Goal: Task Accomplishment & Management: Use online tool/utility

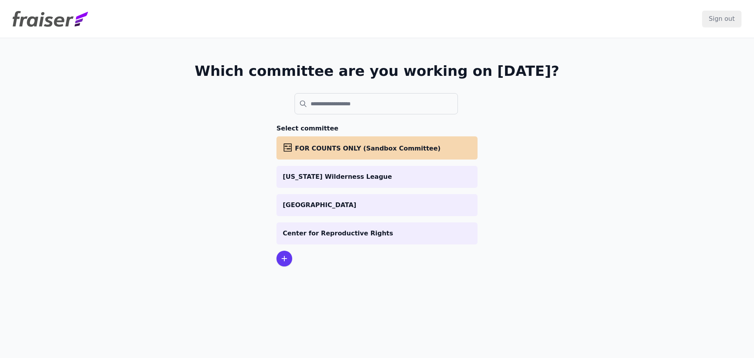
click at [365, 205] on p "[GEOGRAPHIC_DATA]" at bounding box center [377, 204] width 188 height 9
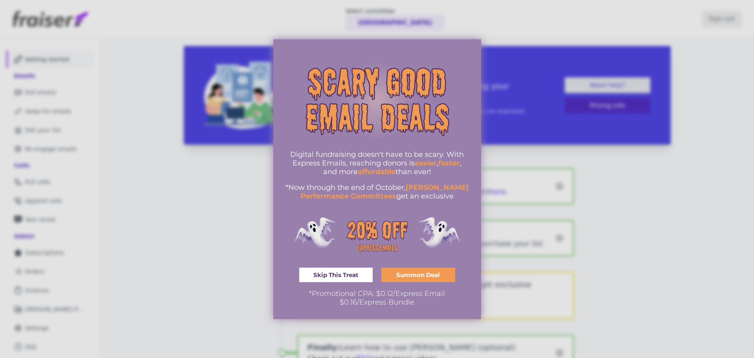
click at [357, 274] on span "Skip This Treat" at bounding box center [335, 275] width 45 height 6
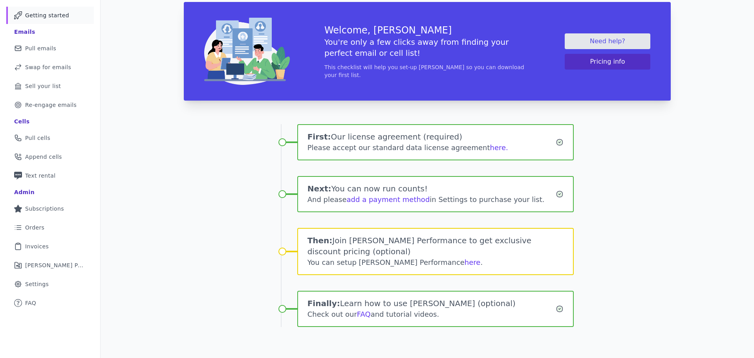
scroll to position [44, 0]
click at [58, 48] on link "Mail Icon Outline of a mail envelope Pull emails" at bounding box center [50, 47] width 88 height 17
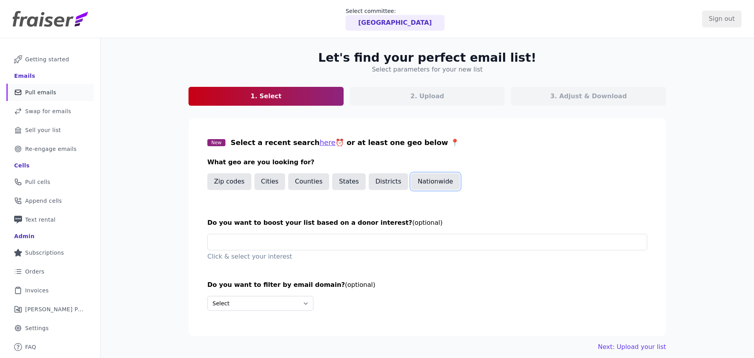
click at [435, 181] on button "Nationwide" at bounding box center [435, 181] width 49 height 16
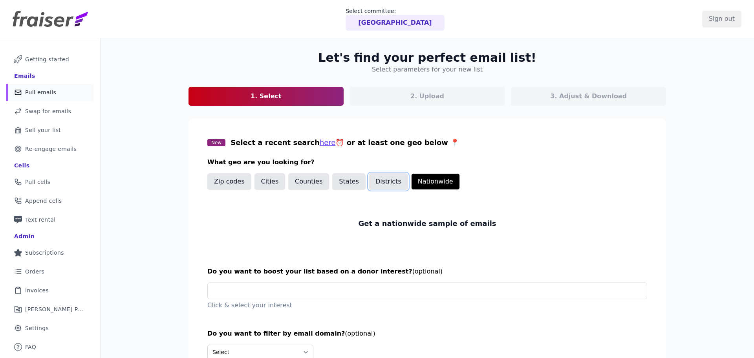
click at [388, 183] on button "Districts" at bounding box center [388, 181] width 39 height 16
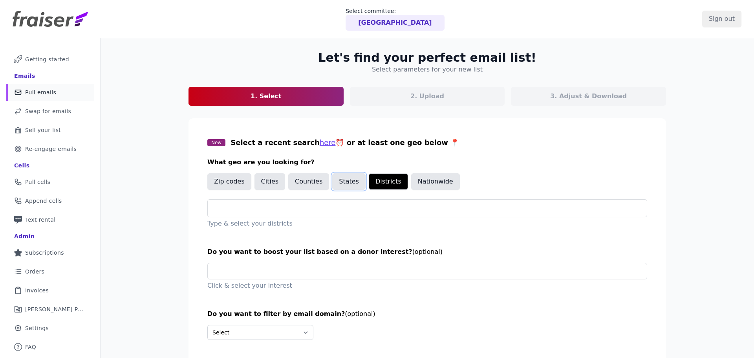
click at [354, 185] on button "States" at bounding box center [348, 181] width 33 height 16
click at [307, 185] on button "Counties" at bounding box center [308, 181] width 41 height 16
click at [420, 176] on button "Nationwide" at bounding box center [435, 181] width 49 height 16
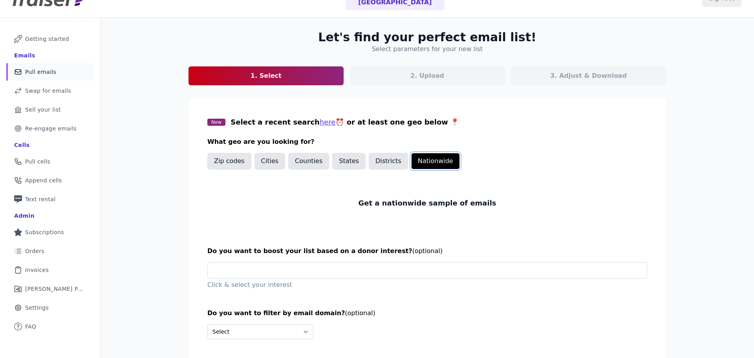
scroll to position [55, 0]
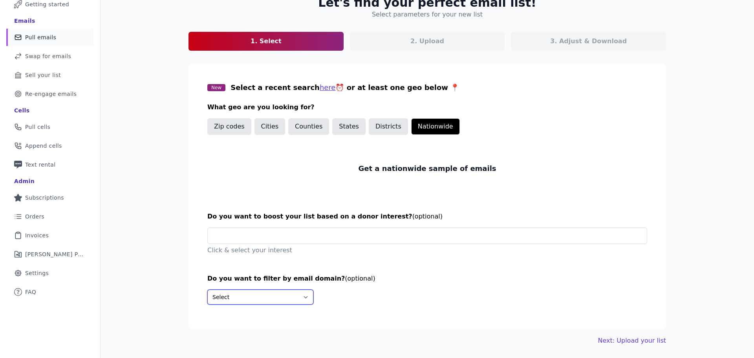
click at [265, 291] on select "Select Include only these domains Include none of these domains" at bounding box center [260, 296] width 106 height 15
select select "Exclude"
click at [207, 289] on select "Select Include only these domains Include none of these domains" at bounding box center [260, 296] width 106 height 15
click at [260, 310] on div "Select Include only these domains Include none of these domains Add the domains…" at bounding box center [427, 314] width 440 height 50
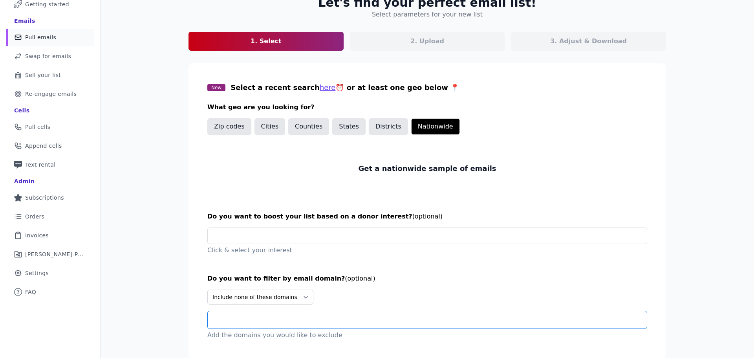
click at [261, 323] on input "text" at bounding box center [430, 319] width 433 height 9
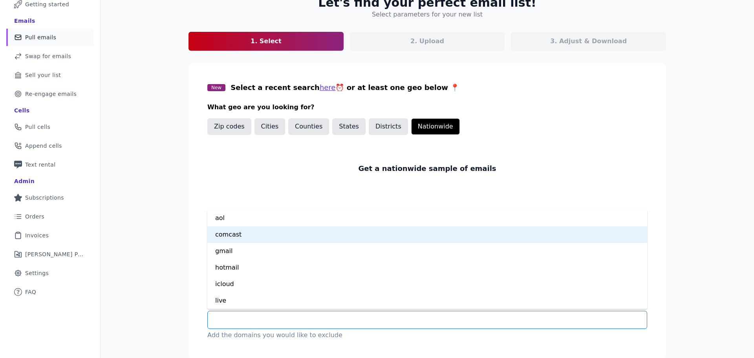
click at [234, 240] on div "comcast" at bounding box center [427, 234] width 440 height 16
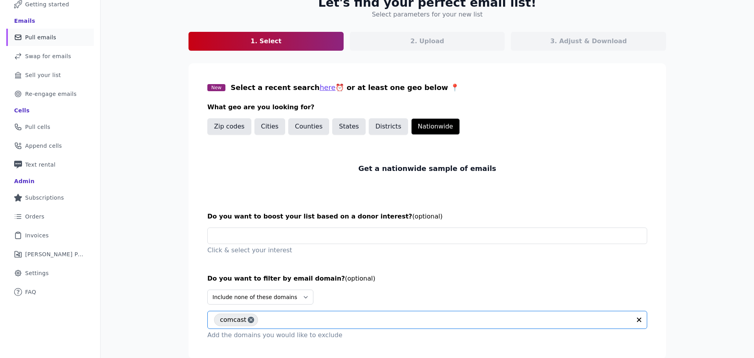
click at [285, 320] on input "text" at bounding box center [446, 319] width 369 height 9
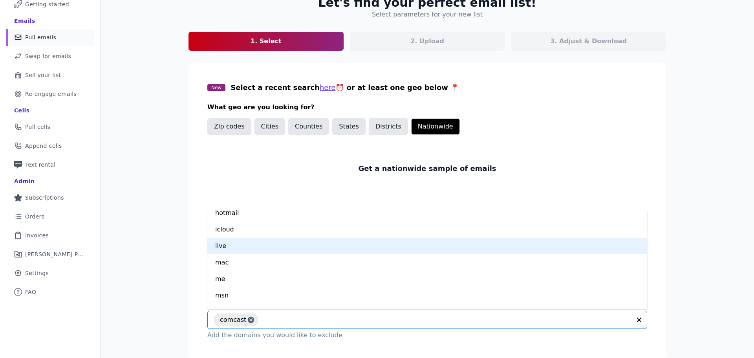
scroll to position [82, 0]
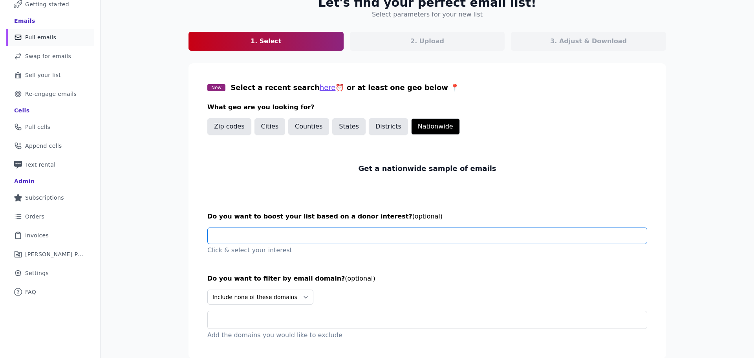
click at [281, 230] on input "text" at bounding box center [430, 236] width 433 height 16
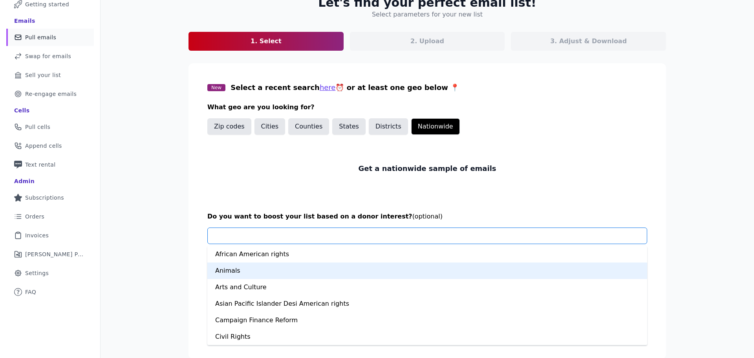
click at [295, 269] on div "Animals" at bounding box center [427, 270] width 440 height 16
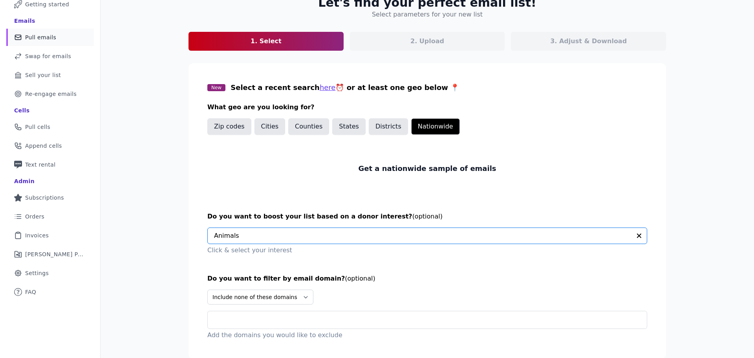
click at [311, 235] on input "text" at bounding box center [422, 236] width 417 height 16
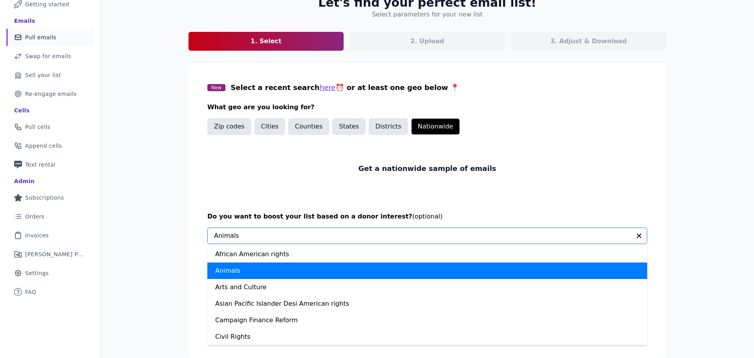
click at [303, 272] on div "Animals" at bounding box center [427, 270] width 440 height 16
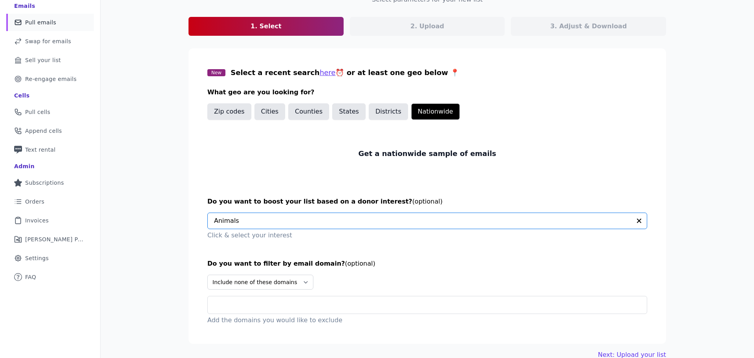
scroll to position [84, 0]
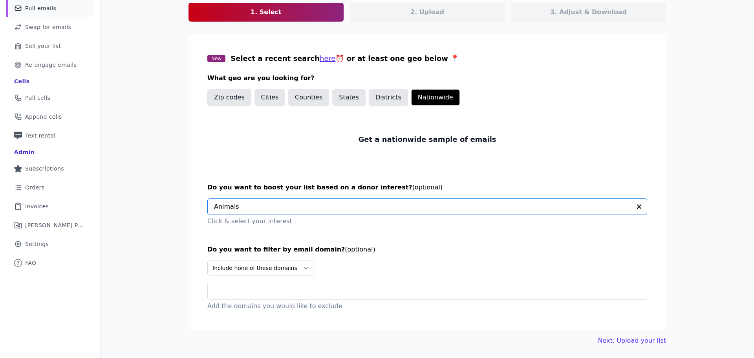
click at [282, 206] on input "text" at bounding box center [422, 207] width 417 height 16
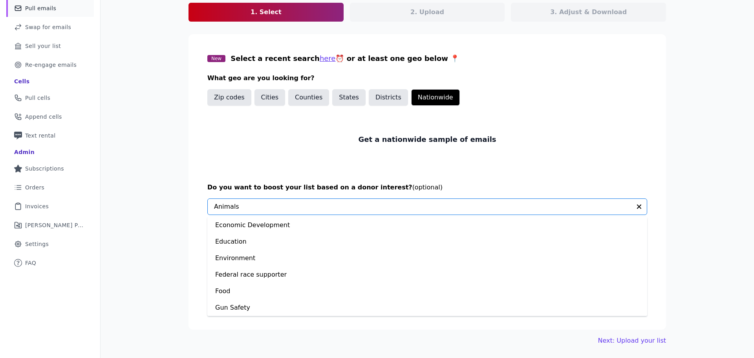
scroll to position [236, 0]
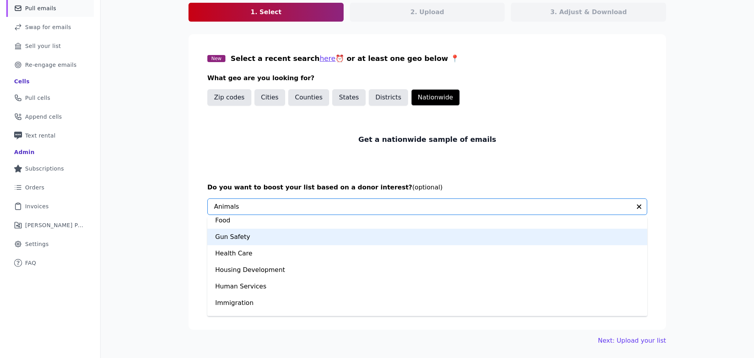
click at [171, 226] on div "Let's find your perfect email list! Select parameters for your new list 1. Sele…" at bounding box center [427, 156] width 653 height 404
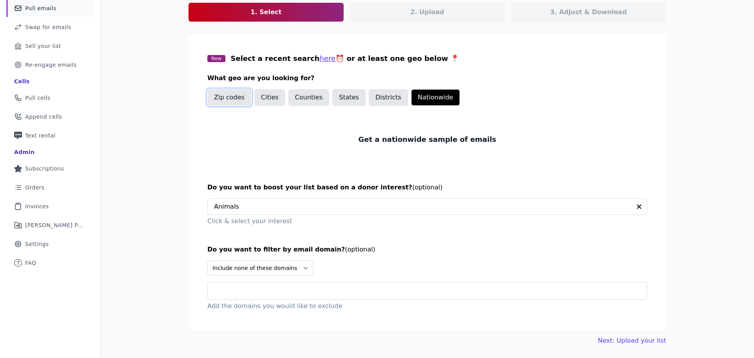
click at [234, 101] on button "Zip codes" at bounding box center [229, 97] width 44 height 16
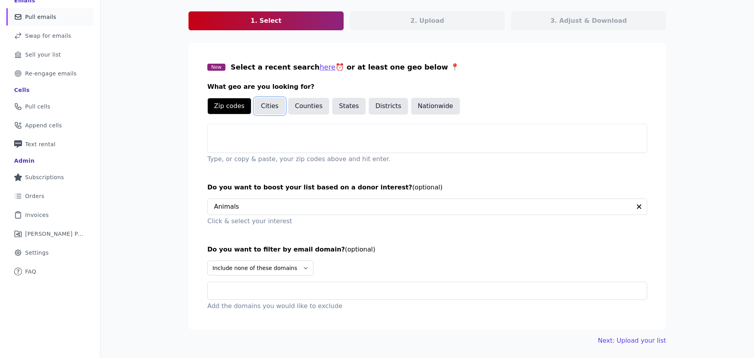
click at [274, 104] on button "Cities" at bounding box center [269, 106] width 31 height 16
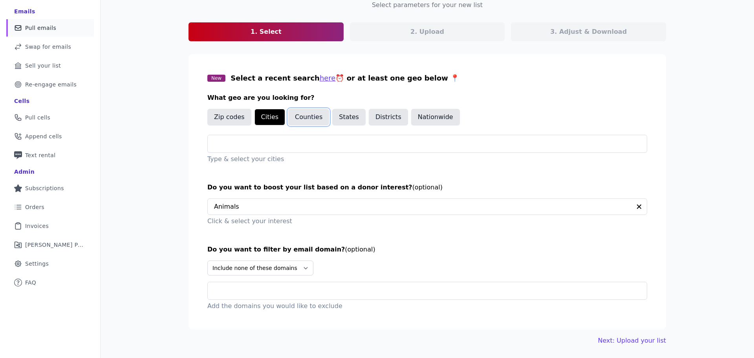
click at [313, 118] on button "Counties" at bounding box center [308, 117] width 41 height 16
click at [345, 119] on button "States" at bounding box center [348, 117] width 33 height 16
click at [379, 117] on button "Districts" at bounding box center [388, 117] width 39 height 16
click at [431, 117] on button "Nationwide" at bounding box center [435, 117] width 49 height 16
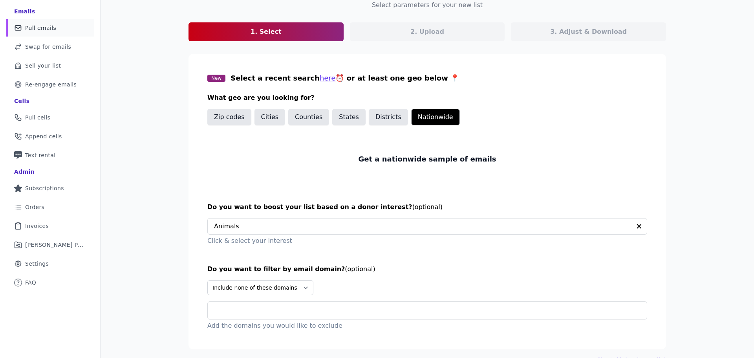
click at [350, 126] on div "States" at bounding box center [348, 119] width 33 height 20
click at [348, 118] on button "States" at bounding box center [348, 117] width 33 height 16
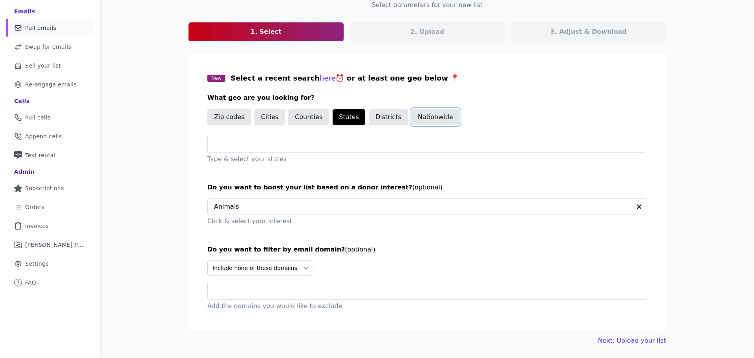
click at [443, 115] on button "Nationwide" at bounding box center [435, 117] width 49 height 16
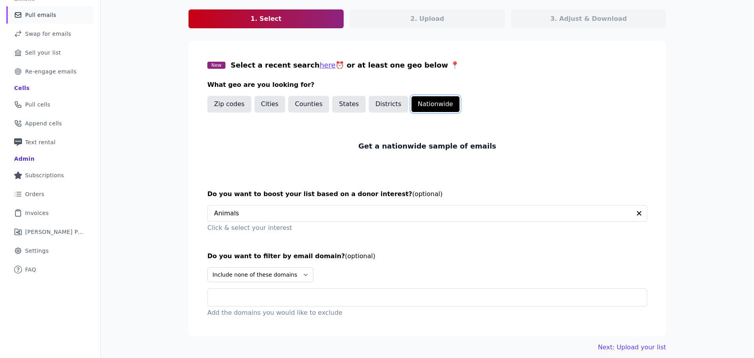
scroll to position [84, 0]
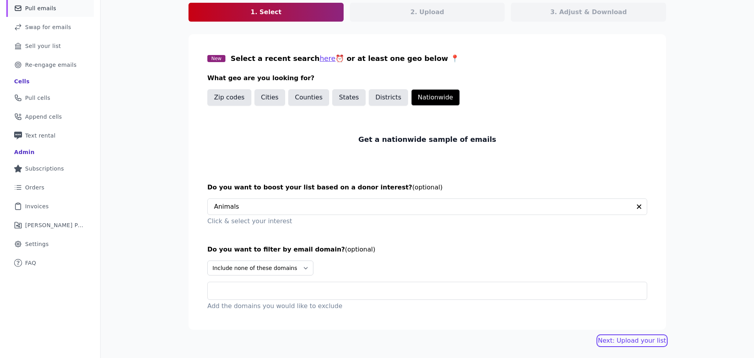
click at [625, 339] on link "Next: Upload your list" at bounding box center [632, 340] width 68 height 9
